Goal: Task Accomplishment & Management: Manage account settings

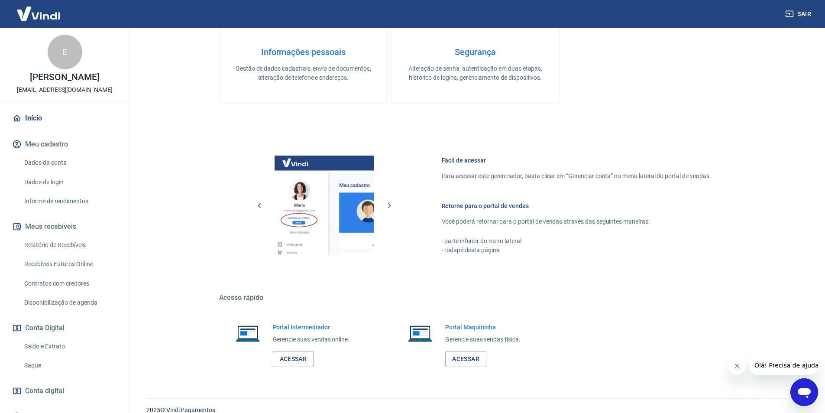
scroll to position [330, 0]
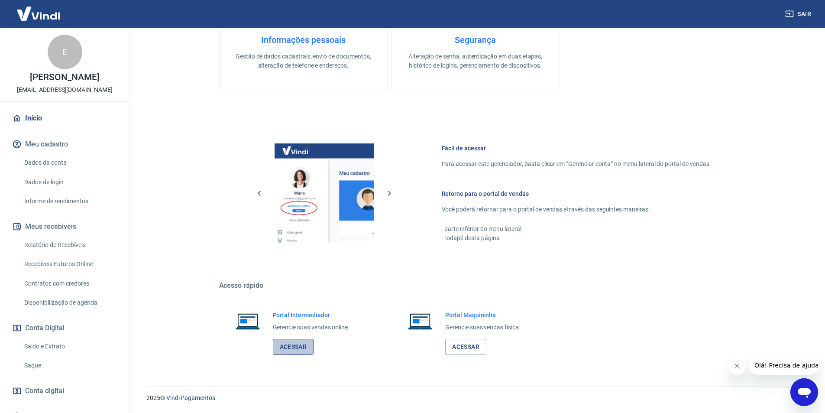
click at [285, 350] on link "Acessar" at bounding box center [293, 347] width 41 height 16
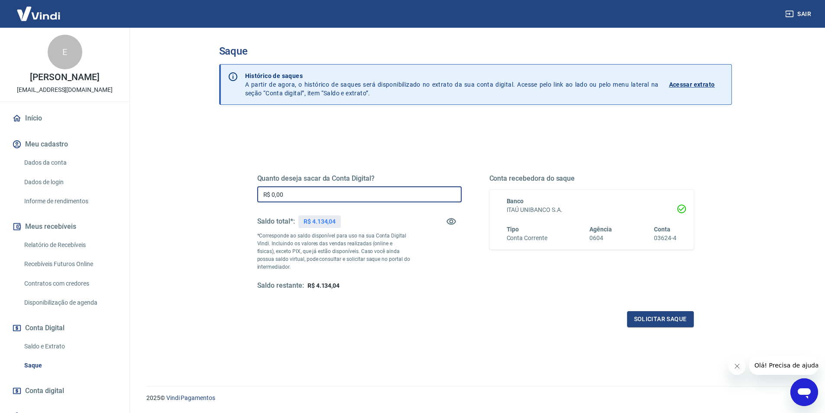
click at [325, 196] on input "R$ 0,00" at bounding box center [359, 194] width 204 height 16
type input "R$ 4.100,00"
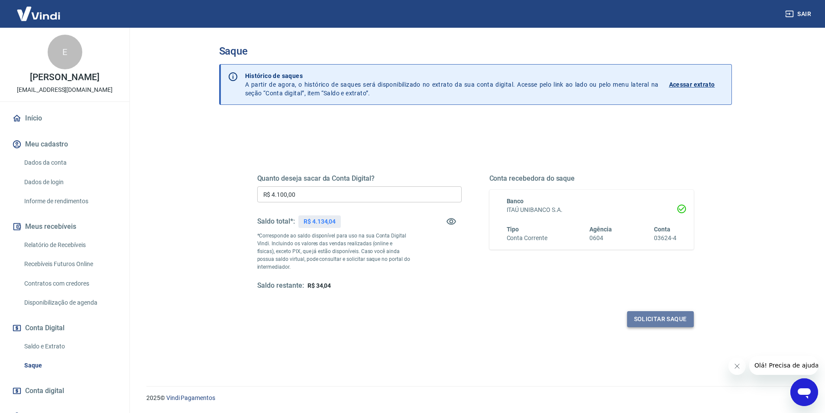
click at [669, 320] on button "Solicitar saque" at bounding box center [660, 319] width 67 height 16
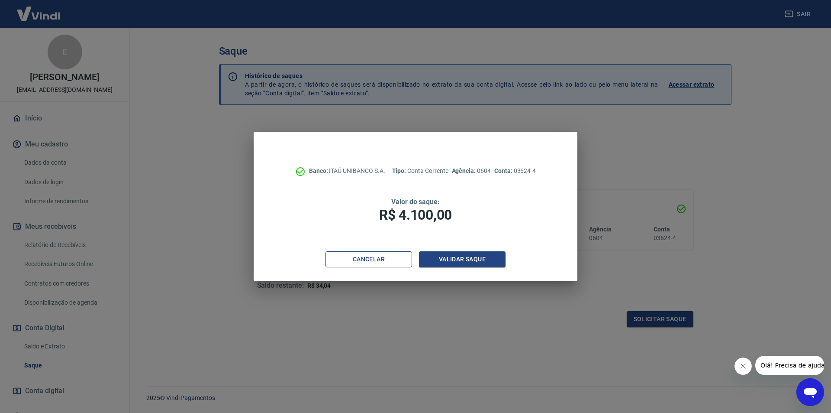
click at [381, 261] on button "Cancelar" at bounding box center [369, 259] width 87 height 16
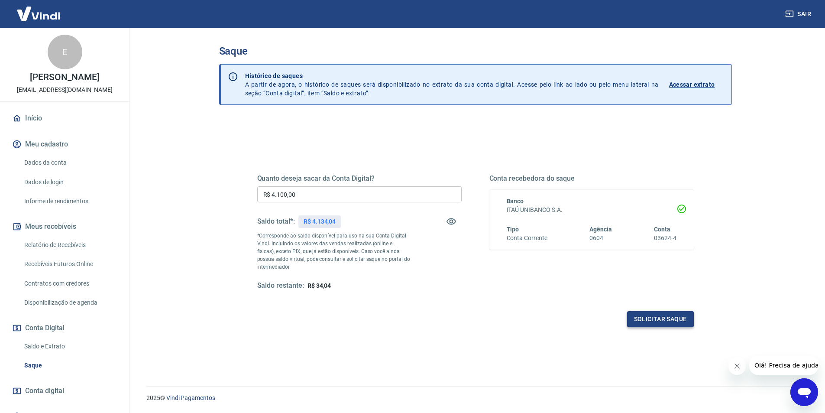
click at [688, 319] on button "Solicitar saque" at bounding box center [660, 319] width 67 height 16
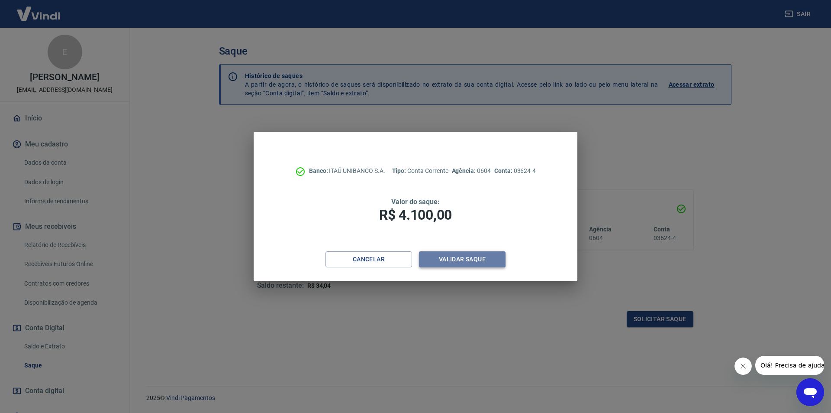
click at [488, 262] on button "Validar saque" at bounding box center [462, 259] width 87 height 16
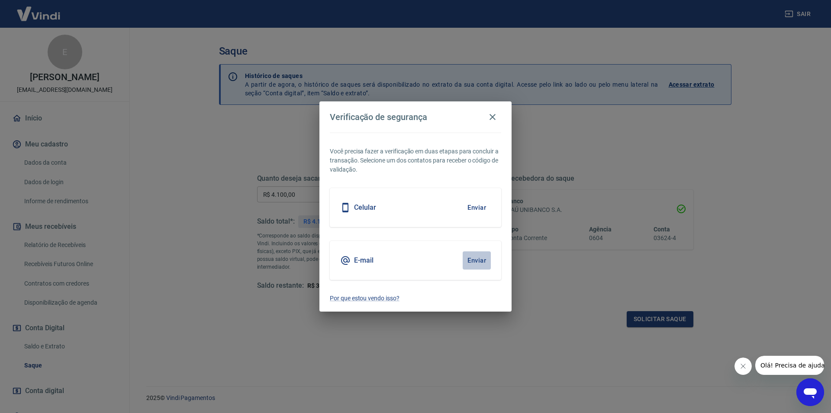
click at [480, 259] on button "Enviar" at bounding box center [477, 260] width 28 height 18
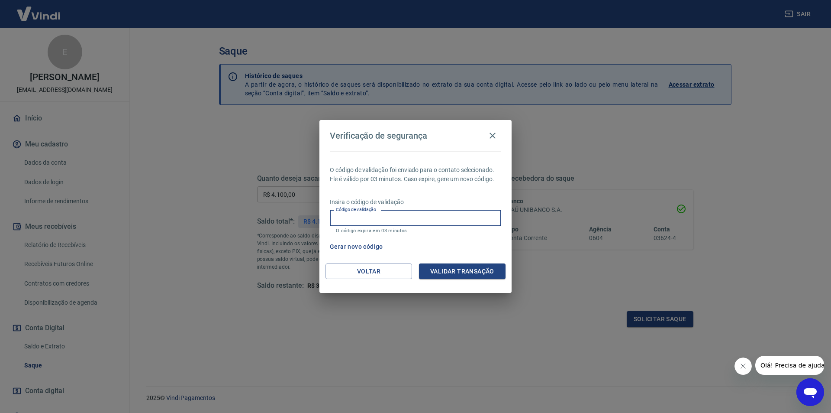
click at [432, 218] on input "Código de validação" at bounding box center [415, 218] width 171 height 16
paste input "124803"
type input "124803"
click at [474, 271] on button "Validar transação" at bounding box center [462, 271] width 87 height 16
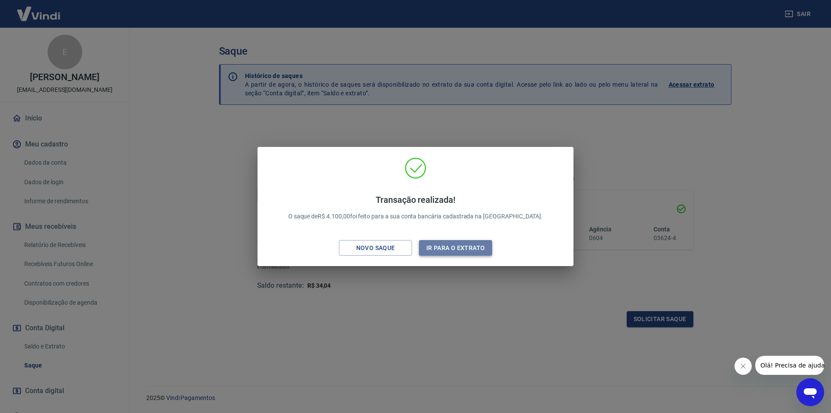
click at [472, 242] on button "Ir para o extrato" at bounding box center [455, 248] width 73 height 16
